Goal: Navigation & Orientation: Find specific page/section

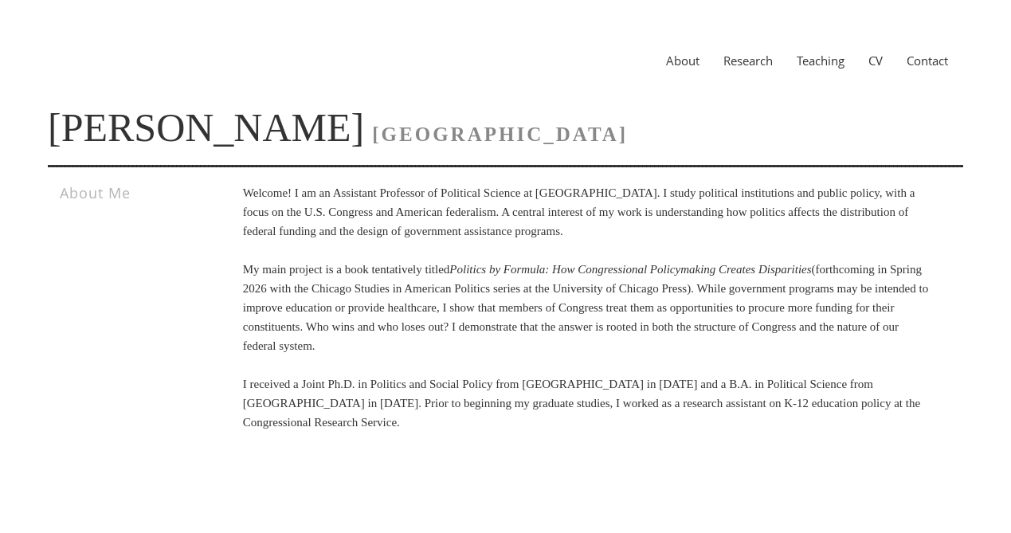
click at [873, 67] on link "CV" at bounding box center [875, 61] width 38 height 16
click at [877, 67] on link "CV" at bounding box center [875, 61] width 38 height 16
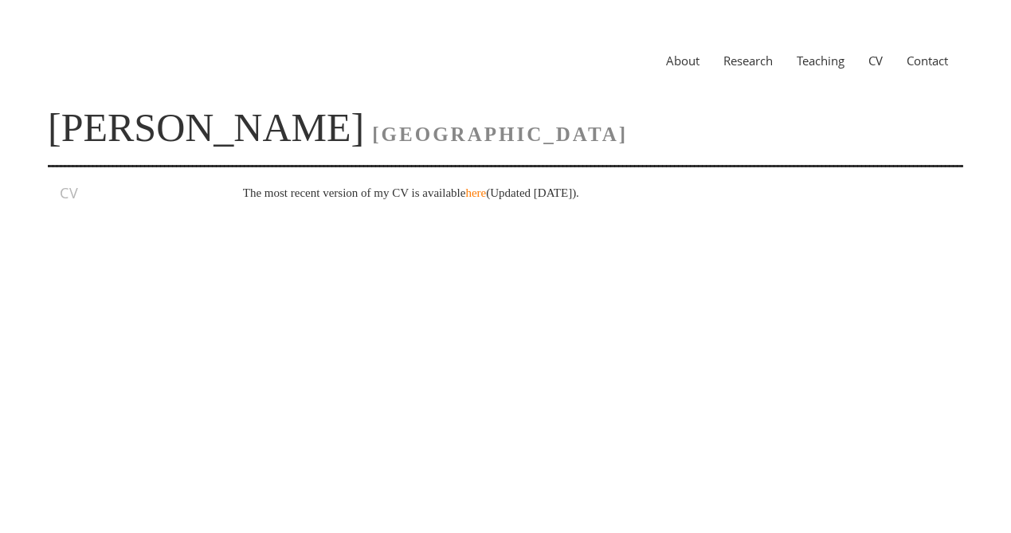
click at [769, 59] on link "Research" at bounding box center [747, 61] width 73 height 16
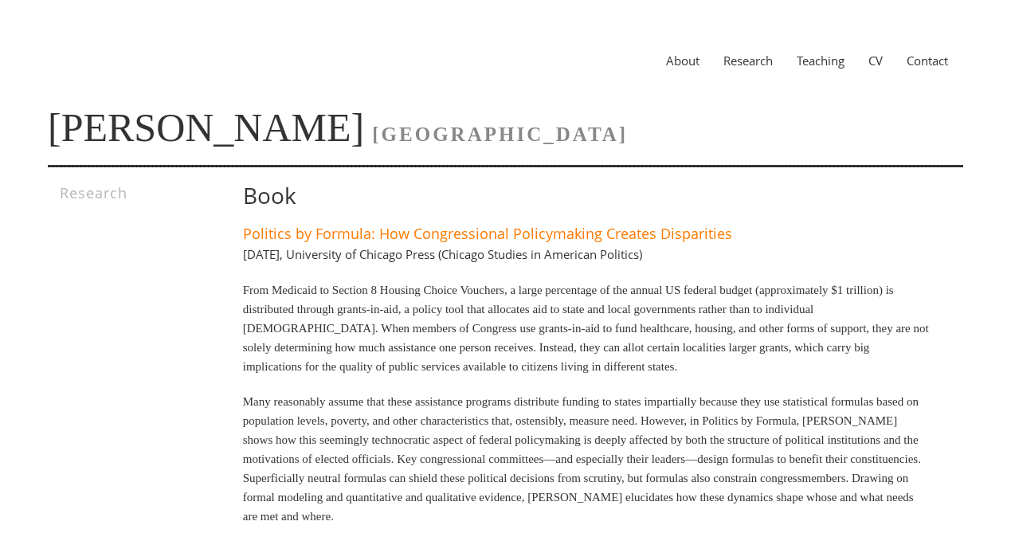
click at [244, 123] on link "[PERSON_NAME]" at bounding box center [206, 127] width 316 height 45
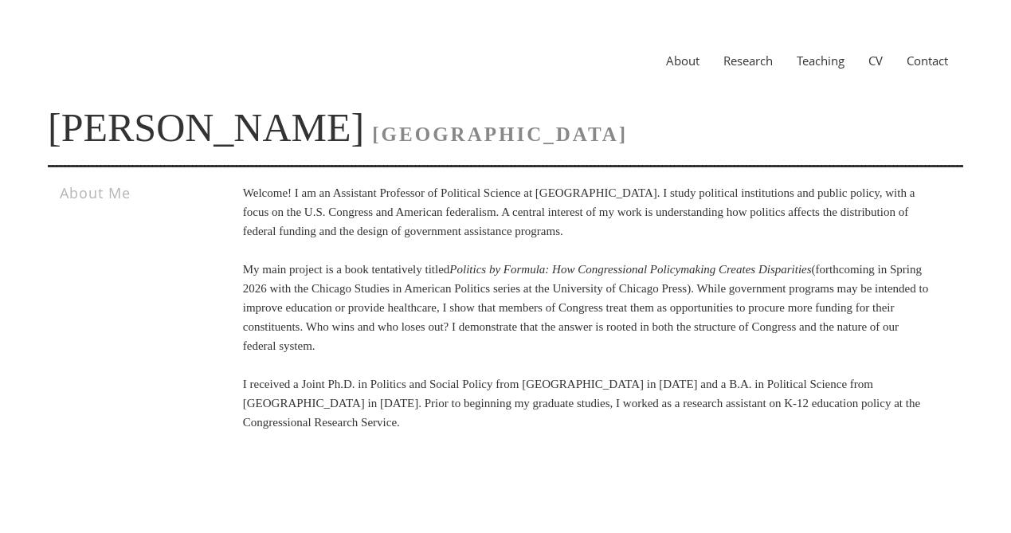
click at [749, 67] on link "Research" at bounding box center [747, 61] width 73 height 16
